Goal: Information Seeking & Learning: Learn about a topic

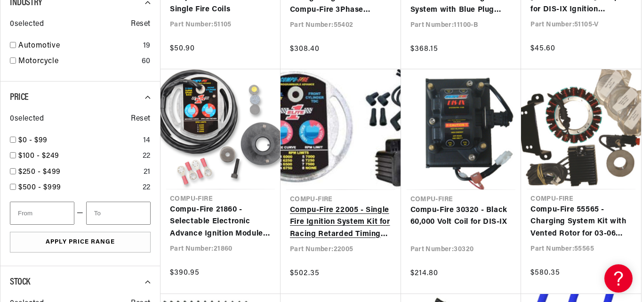
scroll to position [0, 557]
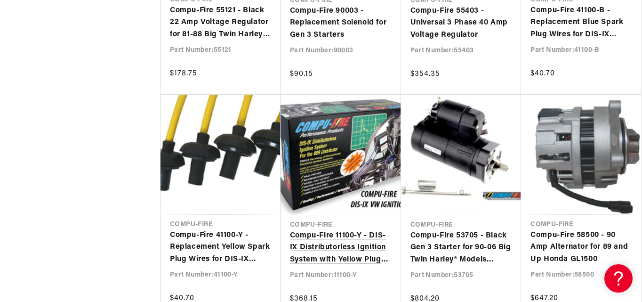
scroll to position [0, 1114]
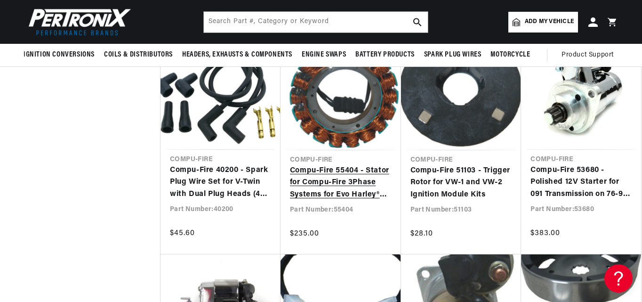
scroll to position [2353, 0]
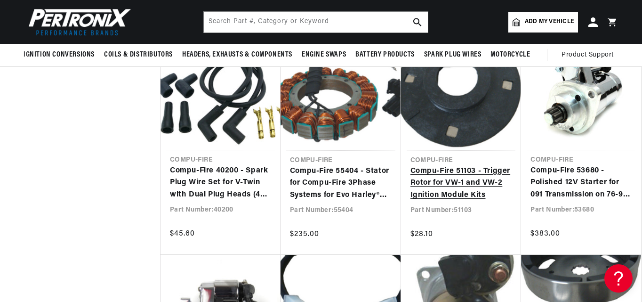
click at [465, 165] on link "Compu-Fire 51103 - Trigger Rotor for VW-1 and VW-2 Ignition Module Kits" at bounding box center [461, 183] width 102 height 36
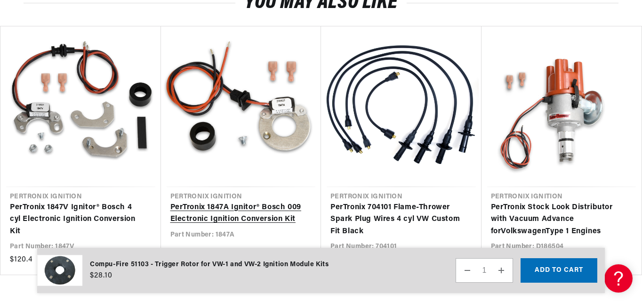
scroll to position [894, 0]
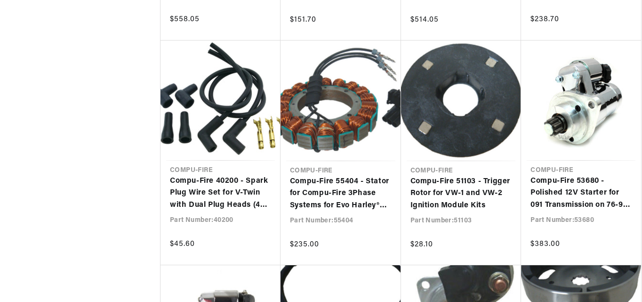
scroll to position [2353, 0]
